Goal: Obtain resource: Obtain resource

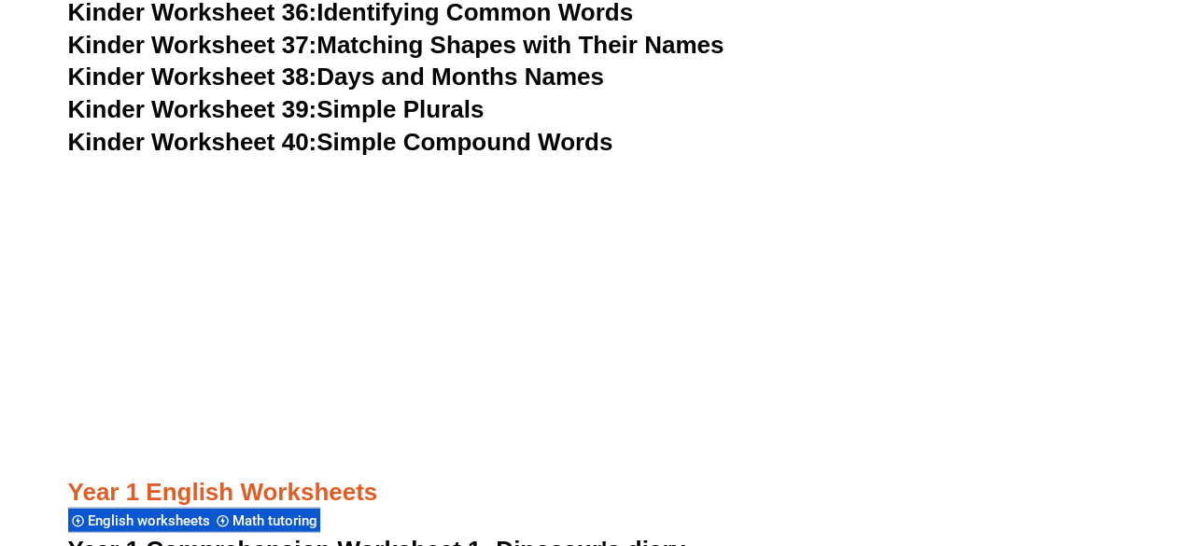
scroll to position [2078, 0]
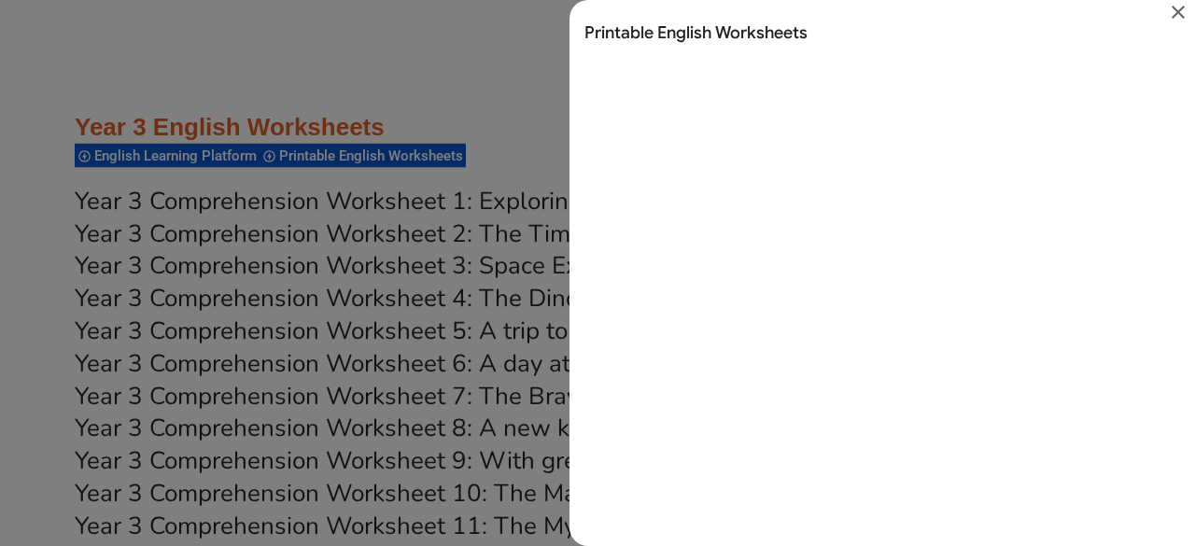
click at [1179, 10] on icon "Close" at bounding box center [1178, 12] width 13 height 13
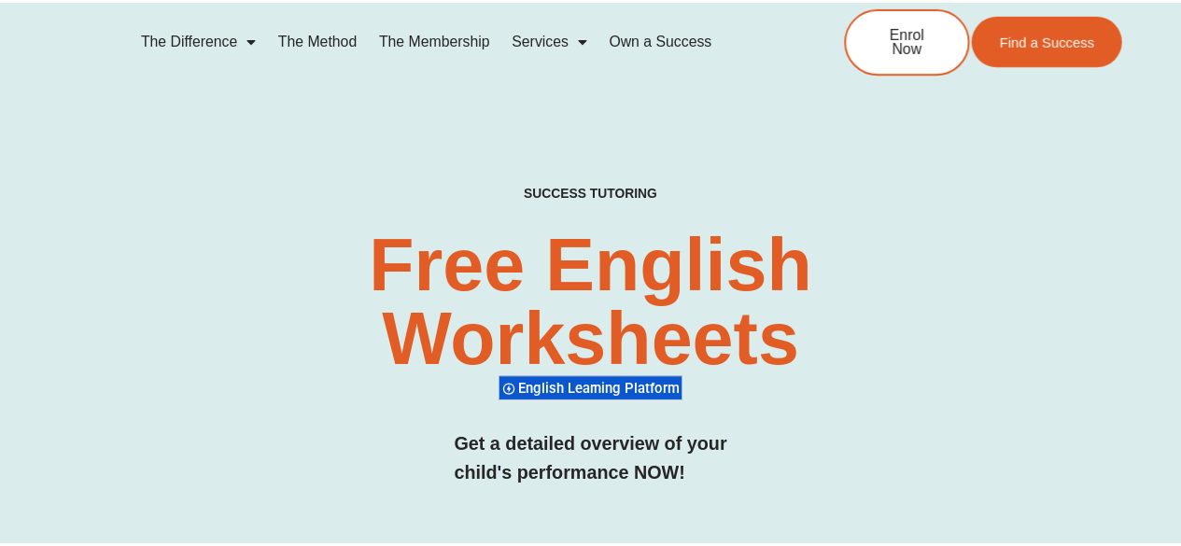
scroll to position [6052, 0]
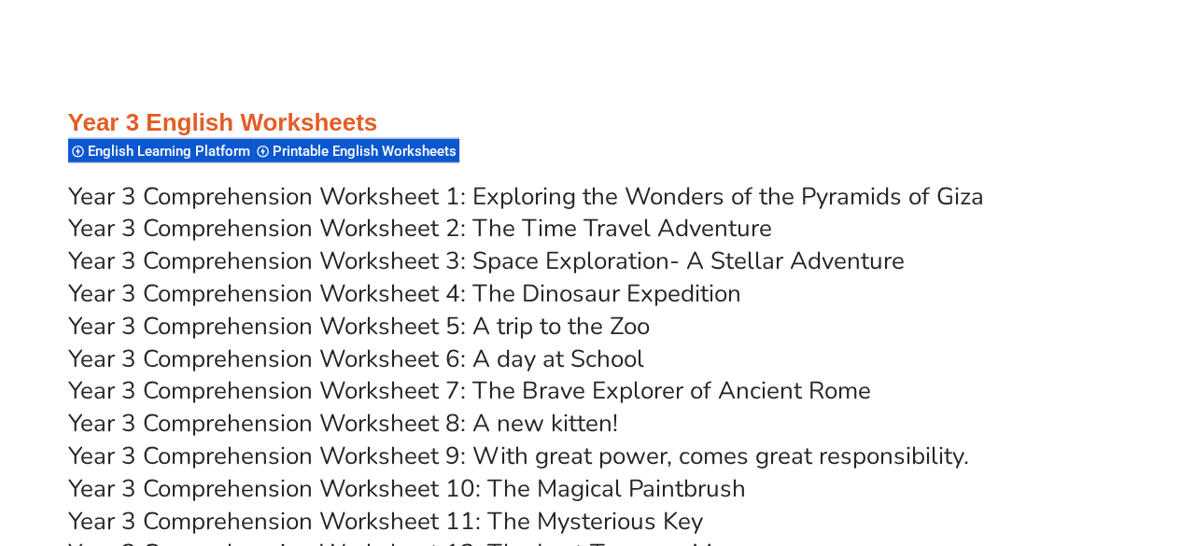
click at [431, 415] on link "Year 3 Comprehension Worksheet 8: A new kitten!" at bounding box center [343, 423] width 550 height 33
click at [562, 492] on link "Year 3 Comprehension Worksheet 10: The Magical Paintbrush" at bounding box center [407, 488] width 678 height 33
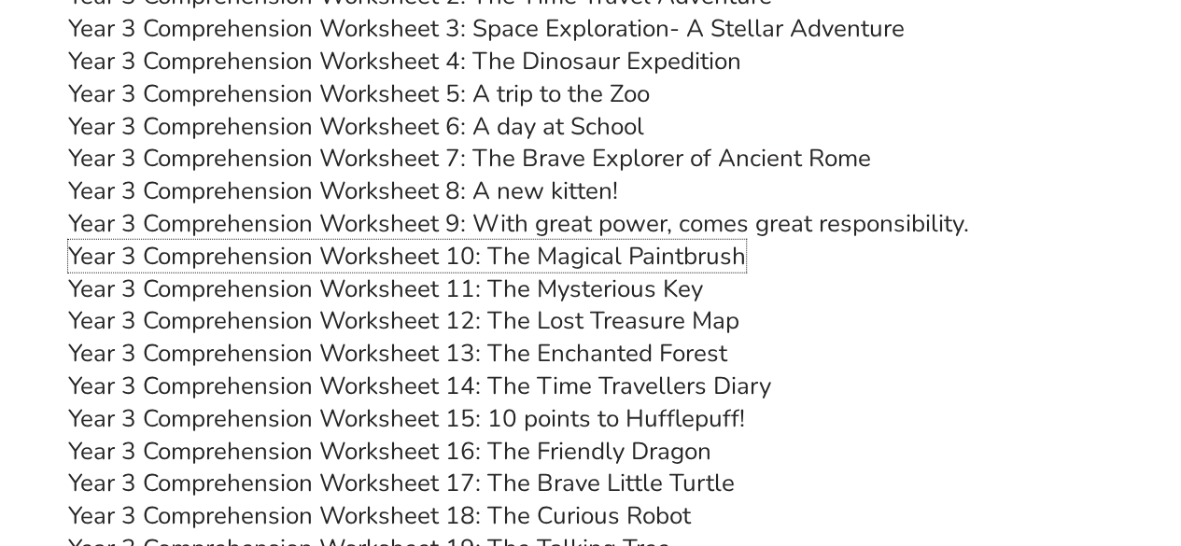
scroll to position [6504, 0]
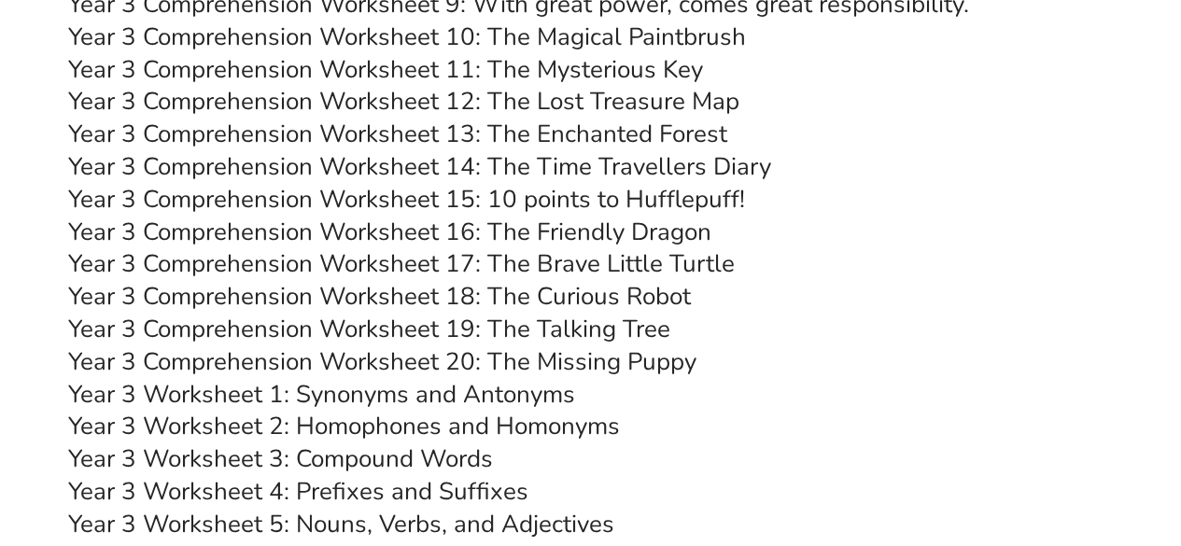
click at [456, 452] on link "Year 3 Worksheet 3: Compound Words" at bounding box center [280, 458] width 425 height 33
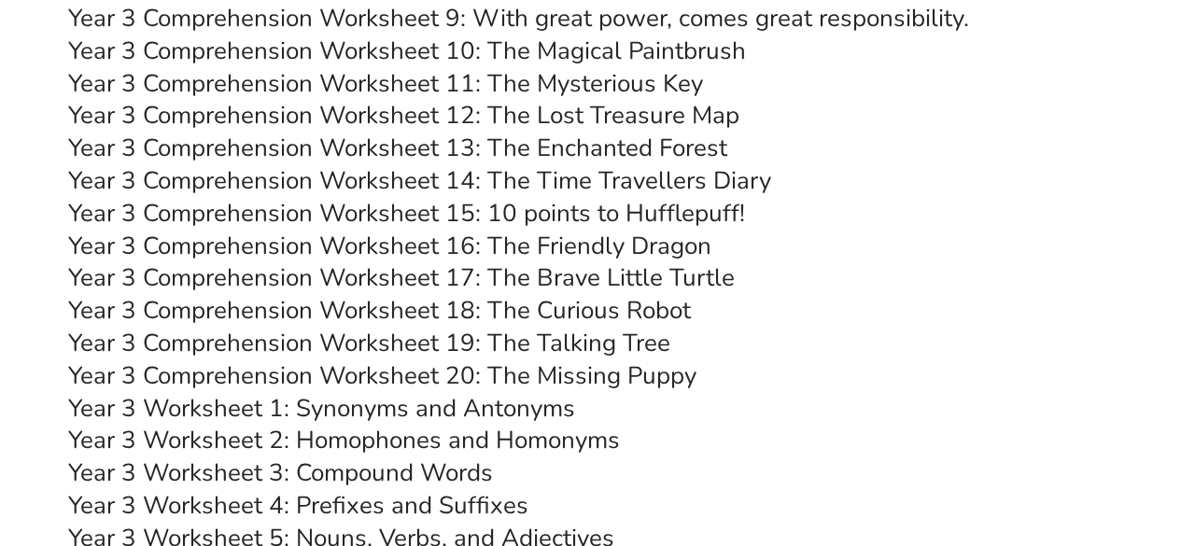
click at [624, 246] on link "Year 3 Comprehension Worksheet 16: The Friendly Dragon" at bounding box center [389, 246] width 643 height 33
click at [584, 340] on link "Year 3 Comprehension Worksheet 19: The Talking Tree" at bounding box center [369, 343] width 602 height 33
click at [554, 440] on link "Year 3 Worksheet 2: Homophones and Homonyms" at bounding box center [344, 440] width 552 height 33
click at [368, 404] on link "Year 3 Worksheet 1: Synonyms and Antonyms" at bounding box center [321, 408] width 507 height 33
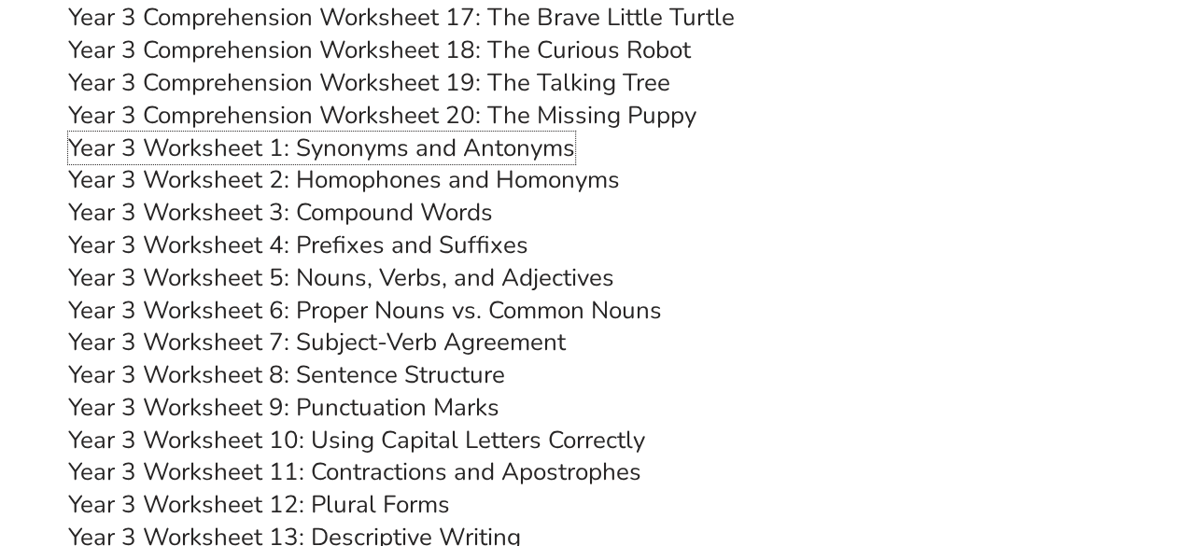
scroll to position [6777, 0]
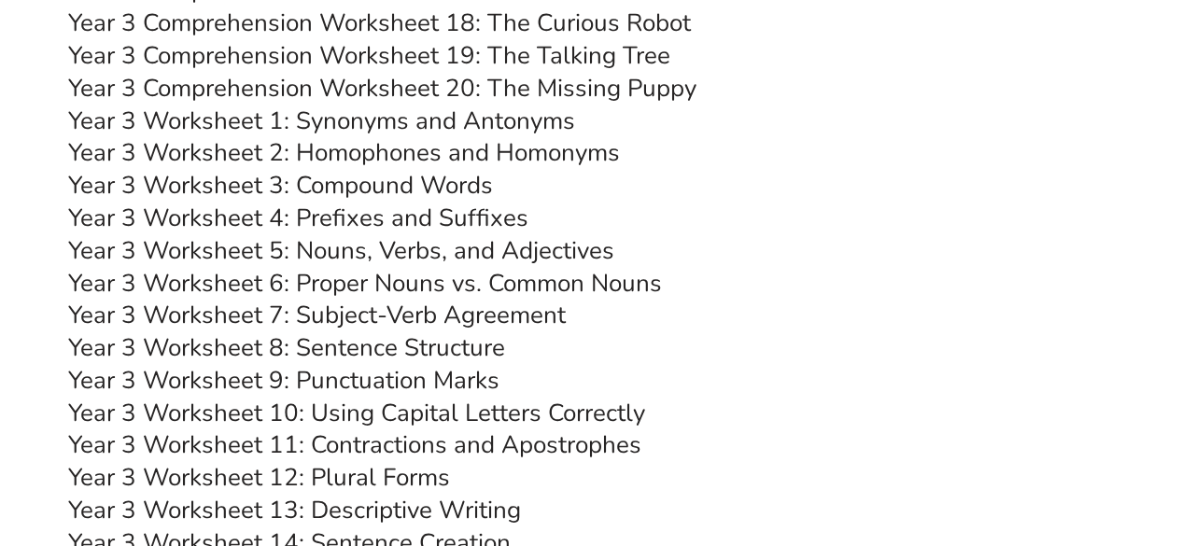
click at [450, 344] on link "Year 3 Worksheet 8: Sentence Structure" at bounding box center [286, 347] width 437 height 33
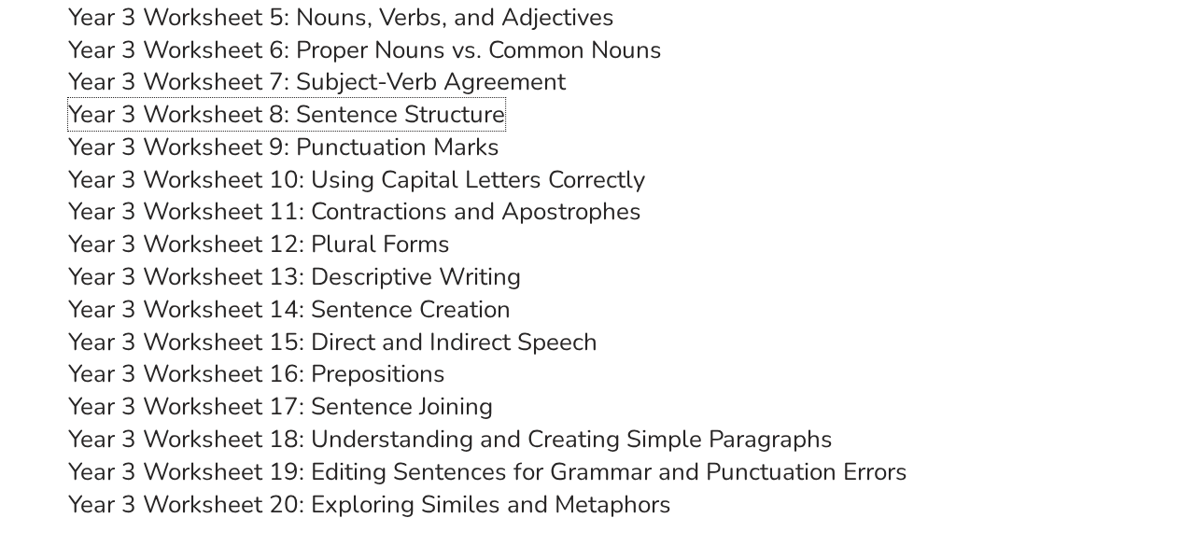
scroll to position [7037, 0]
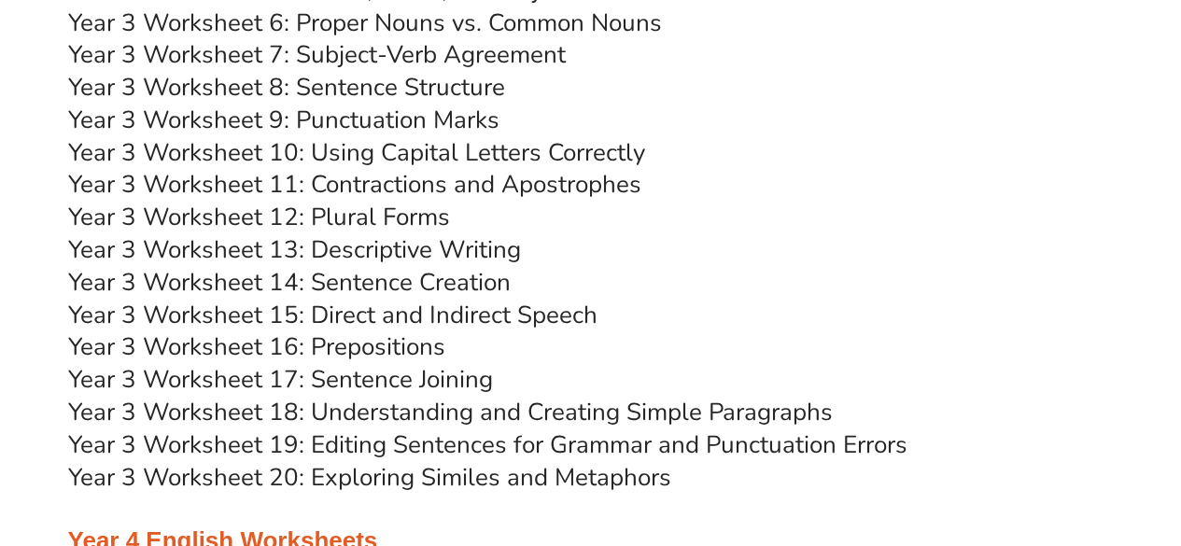
click at [423, 284] on link "Year 3 Worksheet 14: Sentence Creation" at bounding box center [289, 282] width 442 height 33
click at [519, 481] on link "Year 3 Worksheet 20: Exploring Similes and Metaphors" at bounding box center [369, 477] width 603 height 33
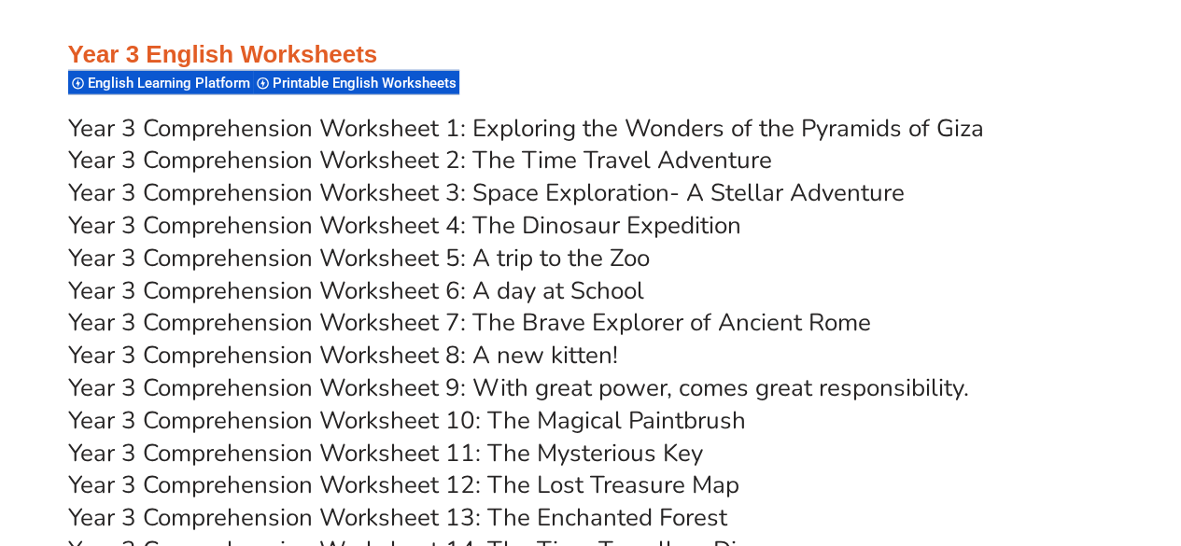
scroll to position [6093, 0]
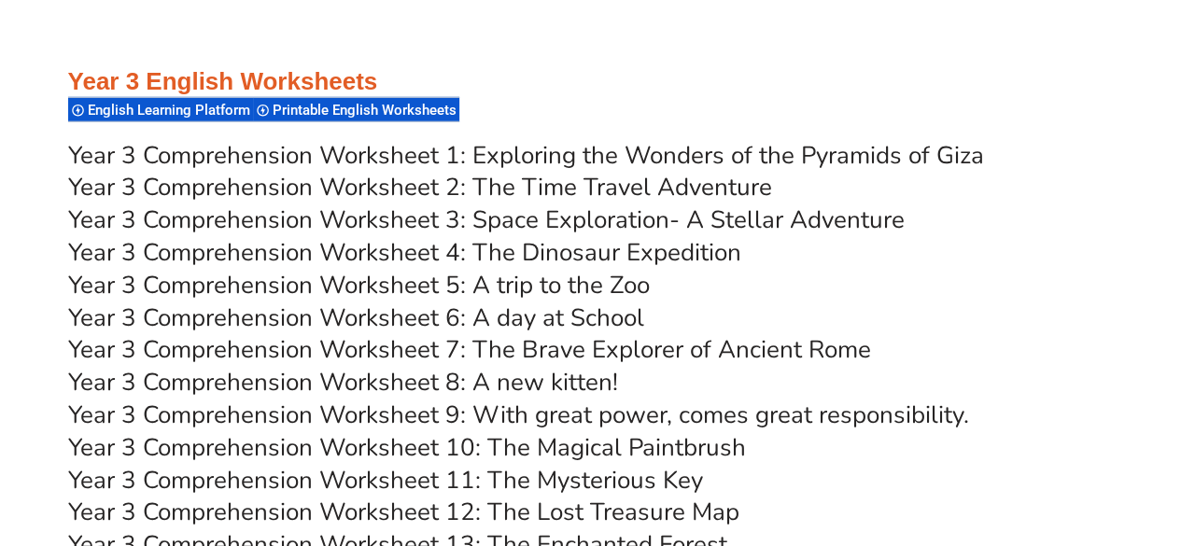
click at [746, 414] on link "Year 3 Comprehension Worksheet 9: With great power, comes great responsibility." at bounding box center [518, 415] width 901 height 33
